Goal: Complete application form

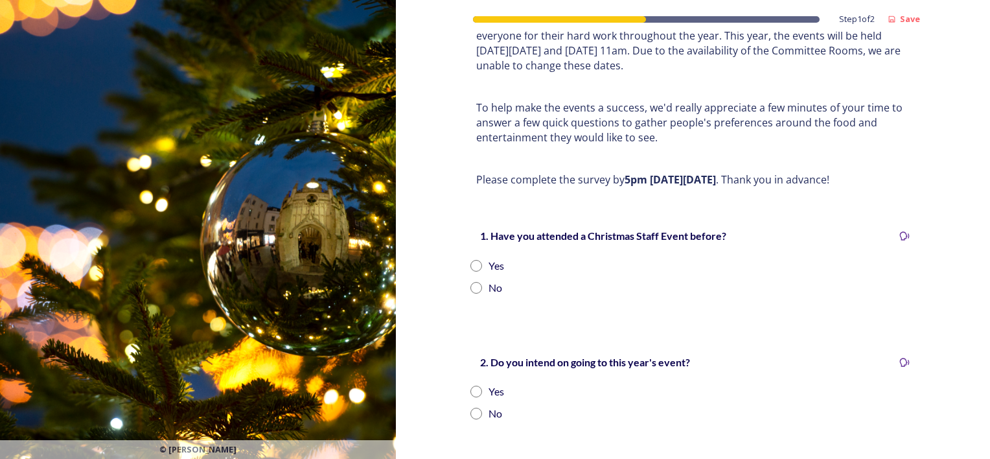
scroll to position [130, 0]
click at [471, 259] on input "radio" at bounding box center [477, 265] width 12 height 12
radio input "true"
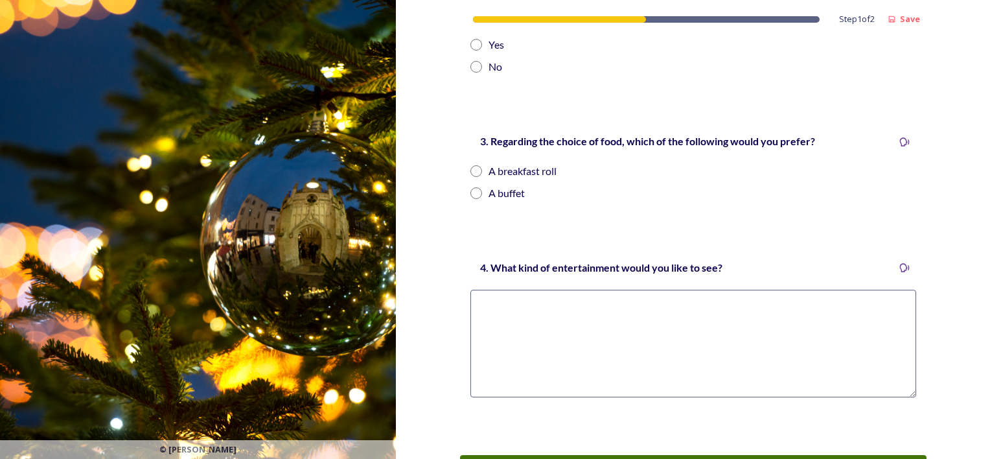
scroll to position [302, 0]
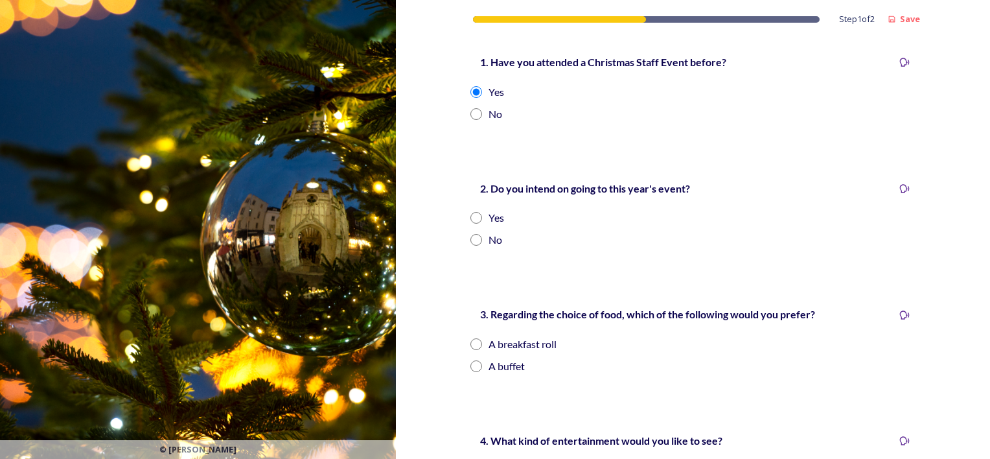
click at [471, 212] on input "radio" at bounding box center [477, 218] width 12 height 12
radio input "true"
click at [471, 360] on input "radio" at bounding box center [477, 366] width 12 height 12
radio input "true"
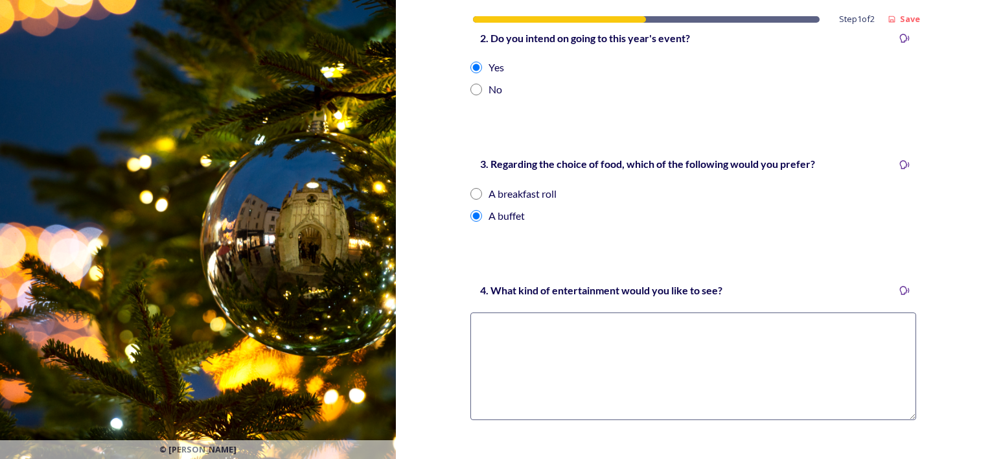
scroll to position [475, 0]
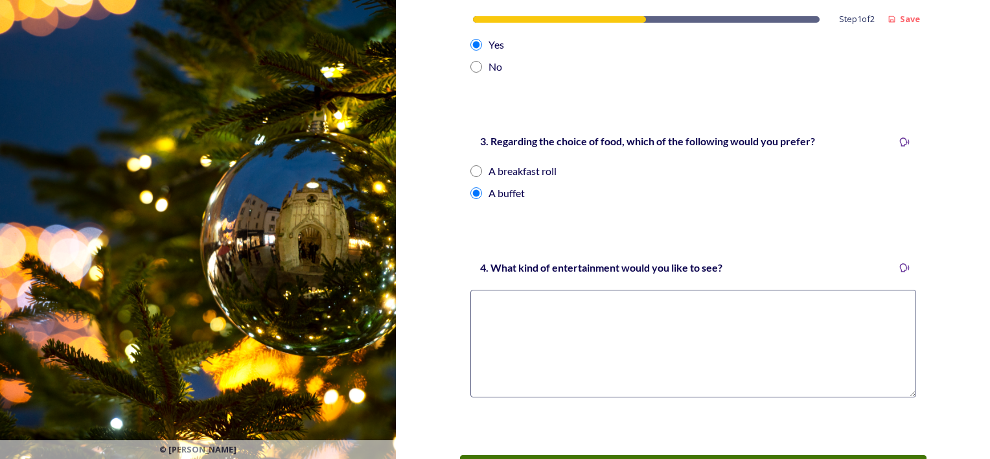
click at [497, 293] on textarea at bounding box center [694, 344] width 446 height 108
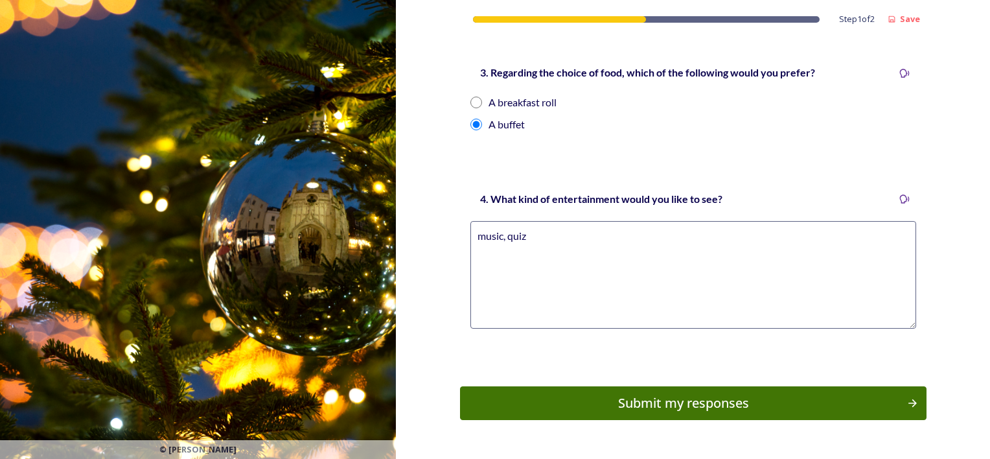
scroll to position [565, 0]
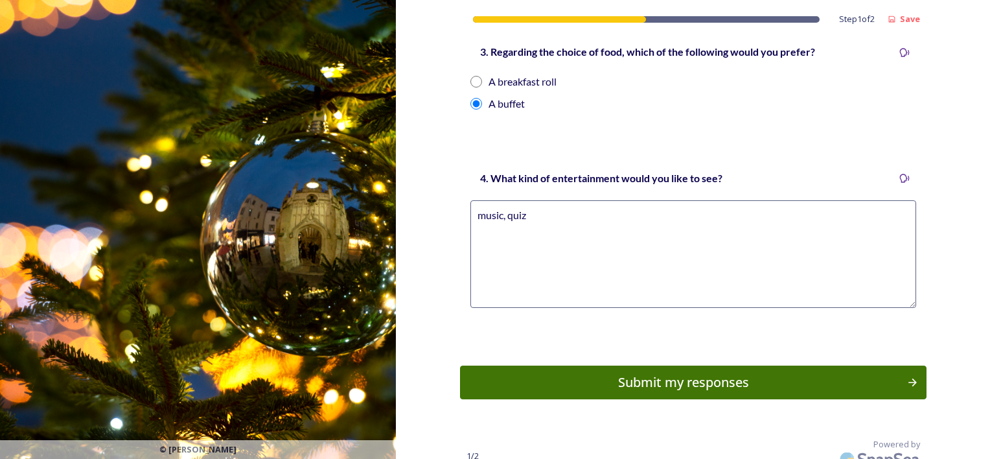
click at [477, 202] on textarea "music, quiz" at bounding box center [694, 254] width 446 height 108
drag, startPoint x: 538, startPoint y: 202, endPoint x: 460, endPoint y: 202, distance: 77.8
click at [460, 202] on div "4. What kind of entertainment would you like to see? music, quiz" at bounding box center [693, 245] width 467 height 176
type textarea "any"
click at [729, 373] on div "Submit my responses" at bounding box center [684, 382] width 438 height 19
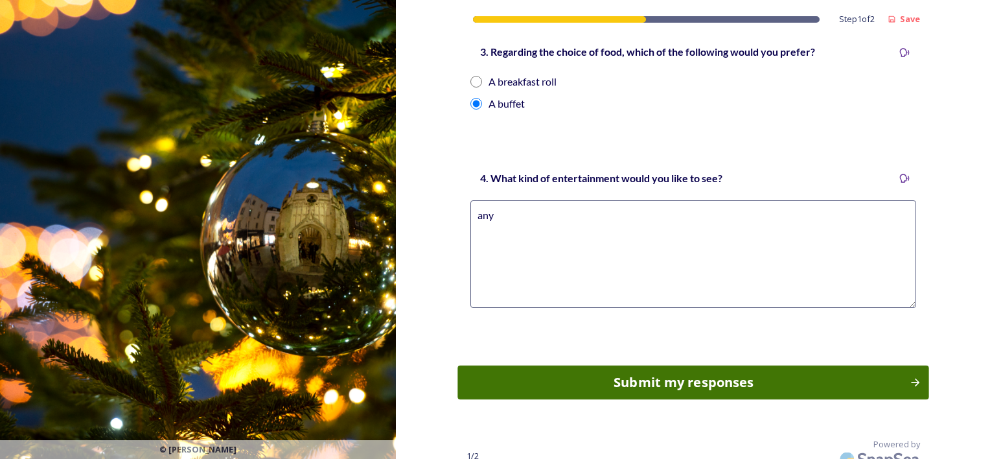
scroll to position [0, 0]
